Goal: Complete Application Form: Complete application form

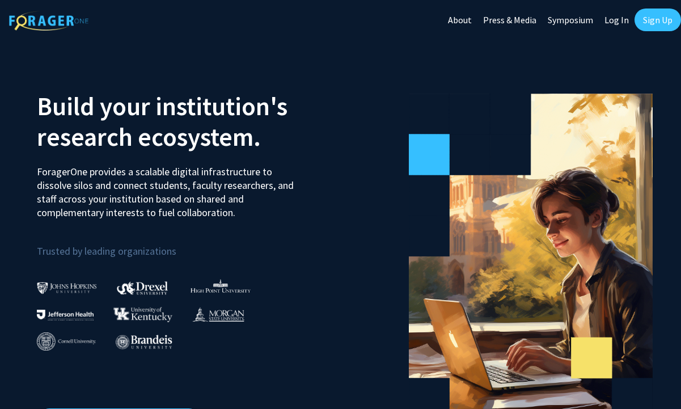
click at [652, 25] on link "Sign Up" at bounding box center [657, 20] width 46 height 23
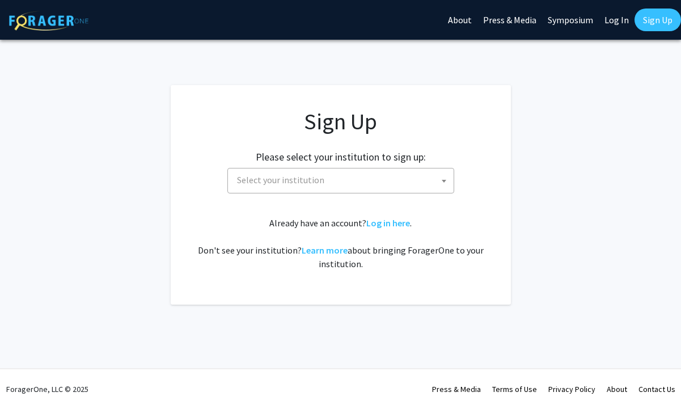
click at [413, 180] on span "Select your institution" at bounding box center [342, 179] width 221 height 23
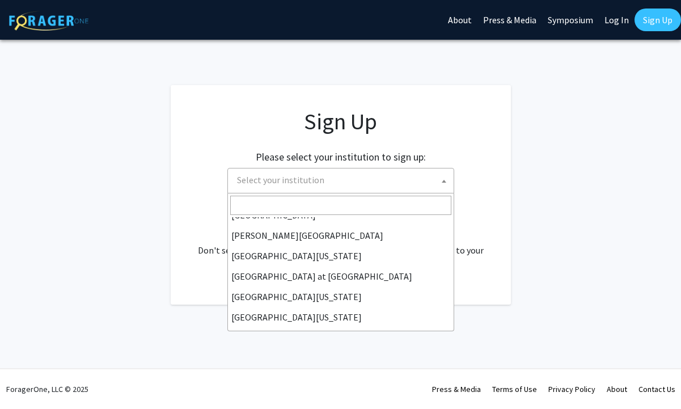
scroll to position [397, 0]
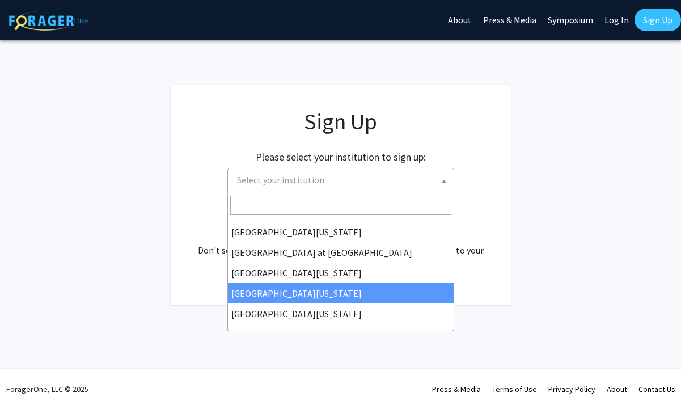
select select "31"
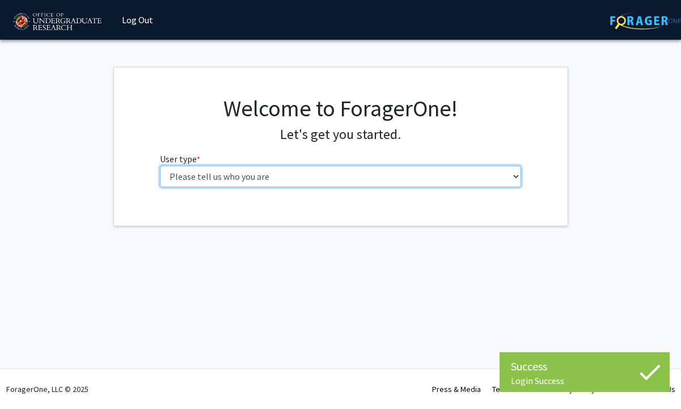
click at [351, 176] on select "Please tell us who you are Undergraduate Student Master's Student Doctoral Cand…" at bounding box center [340, 177] width 361 height 22
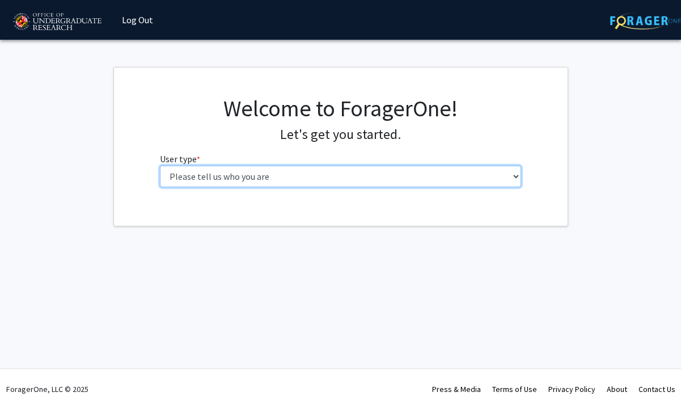
select select "5: faculty"
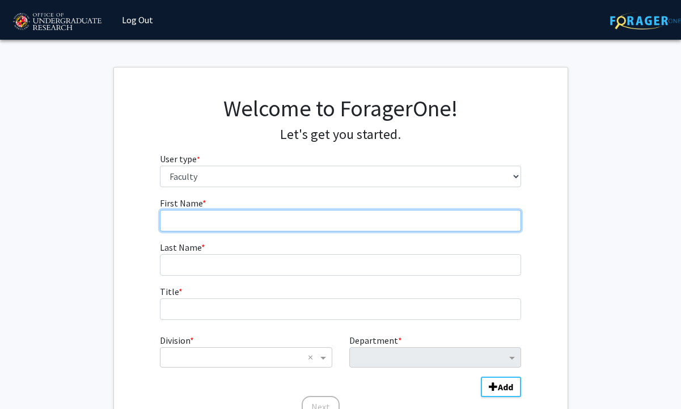
click at [315, 219] on input "First Name * required" at bounding box center [340, 221] width 361 height 22
type input "Kristen"
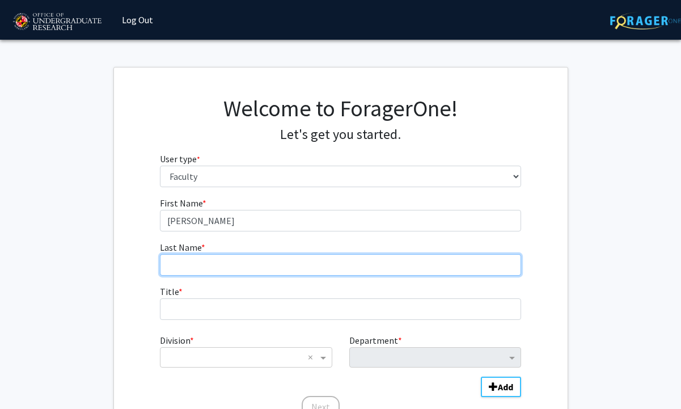
type input "Coleman"
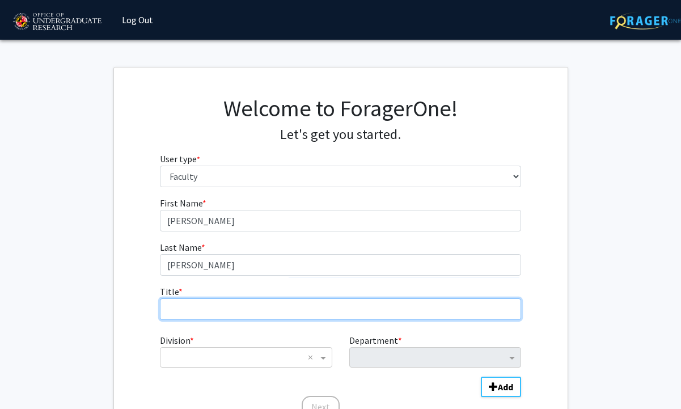
click at [252, 307] on input "Title * required" at bounding box center [340, 309] width 361 height 22
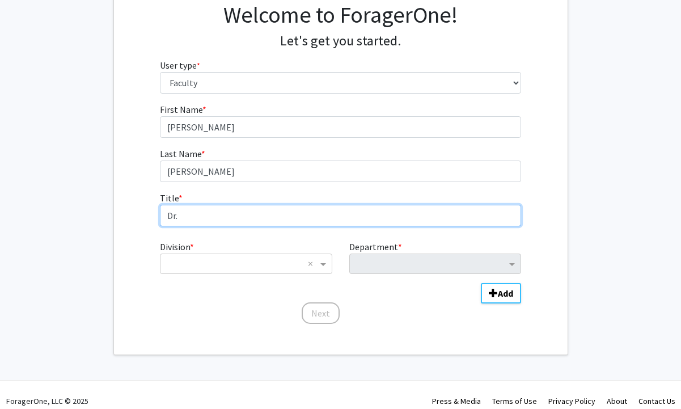
scroll to position [103, 0]
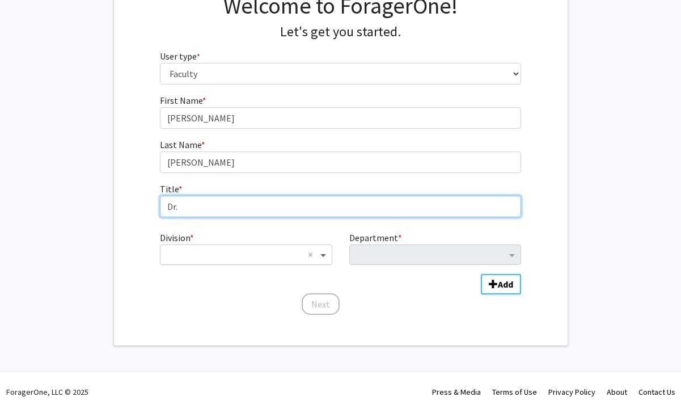
type input "Dr."
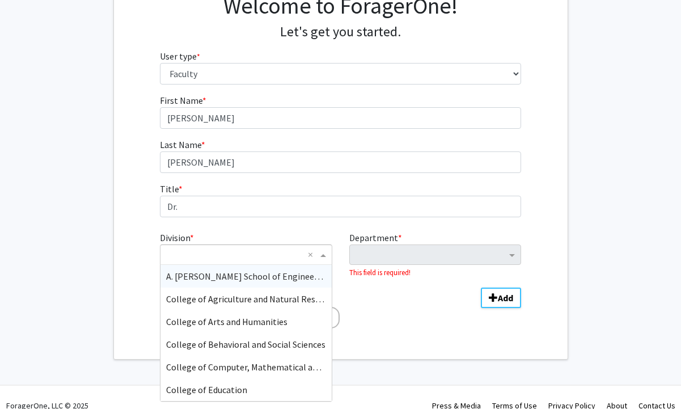
click at [317, 257] on span "Division" at bounding box center [324, 255] width 14 height 14
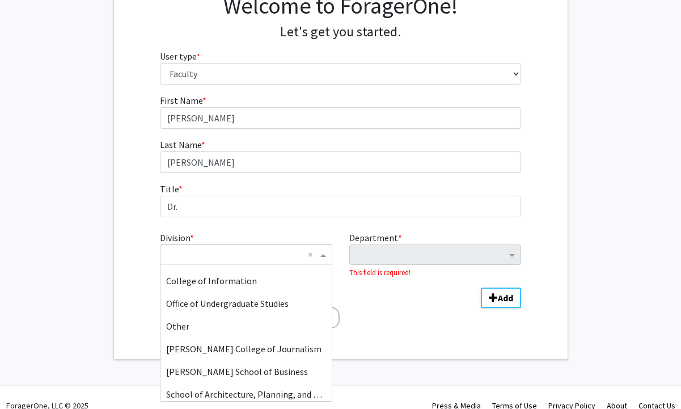
scroll to position [204, 0]
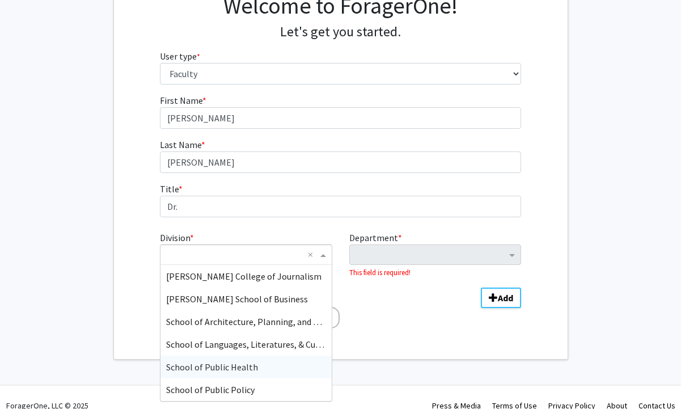
click at [241, 368] on span "School of Public Health" at bounding box center [212, 366] width 92 height 11
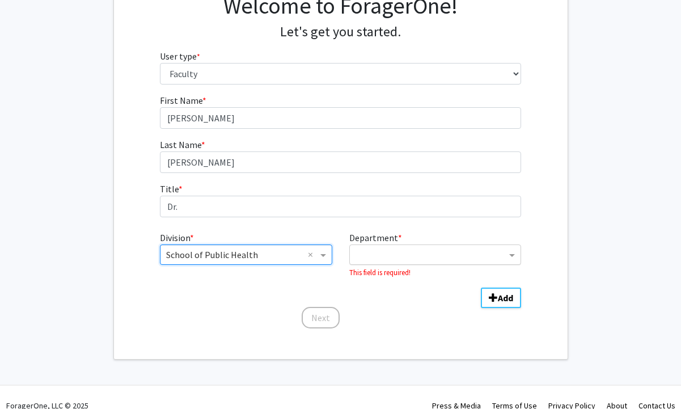
click at [431, 256] on input "Department" at bounding box center [430, 255] width 151 height 14
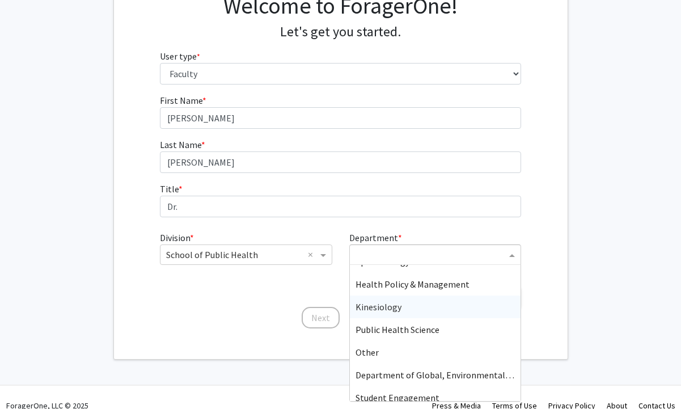
scroll to position [45, 0]
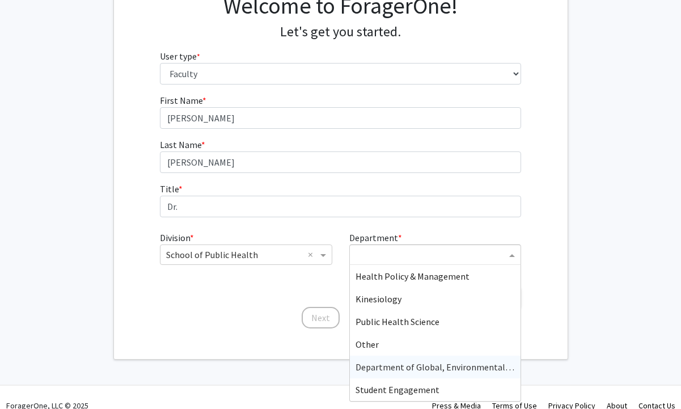
click at [412, 366] on span "Department of Global, Environmental, and Occupational Health" at bounding box center [480, 366] width 251 height 11
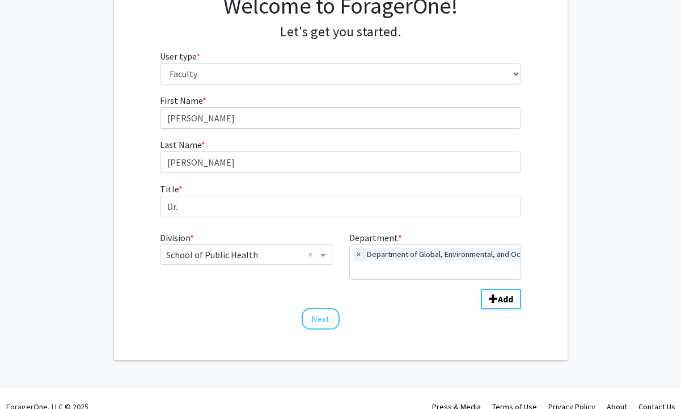
click at [416, 336] on div "Welcome to ForagerOne! Let's get you started. User type * required Please tell …" at bounding box center [340, 162] width 453 height 395
click at [495, 304] on button "Add" at bounding box center [501, 299] width 40 height 20
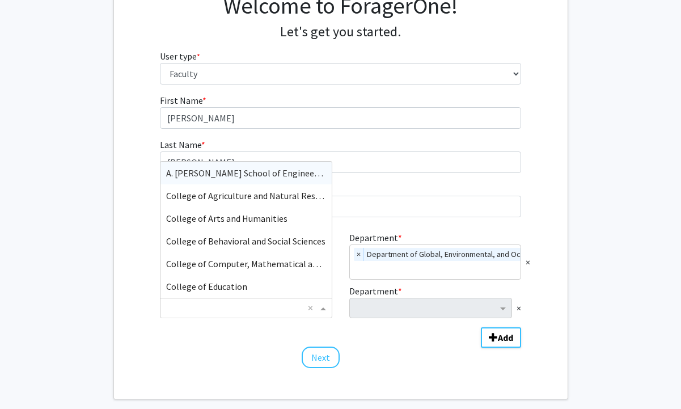
click at [290, 308] on input "Division" at bounding box center [234, 308] width 137 height 14
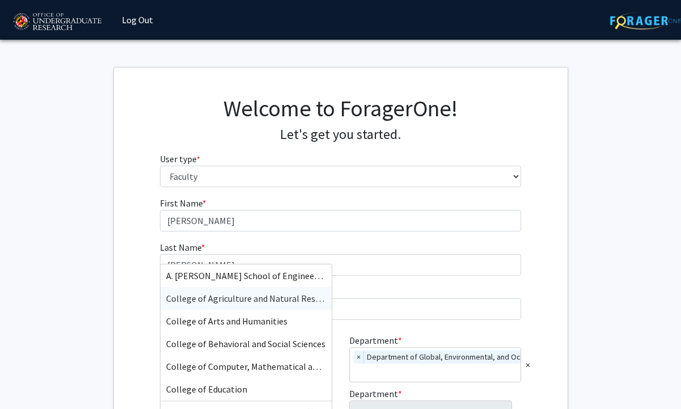
click at [243, 302] on span "College of Agriculture and Natural Resources" at bounding box center [253, 298] width 175 height 11
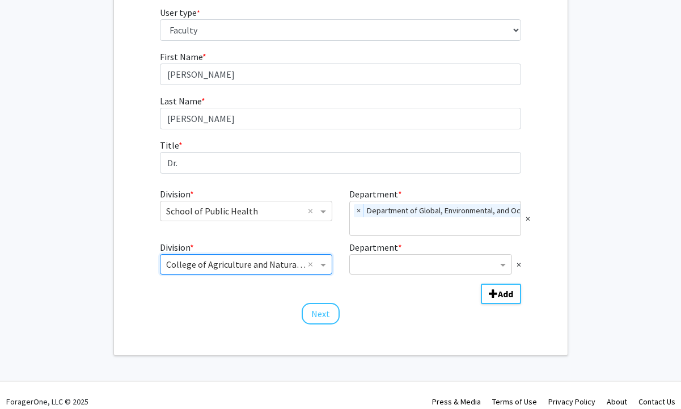
scroll to position [155, 0]
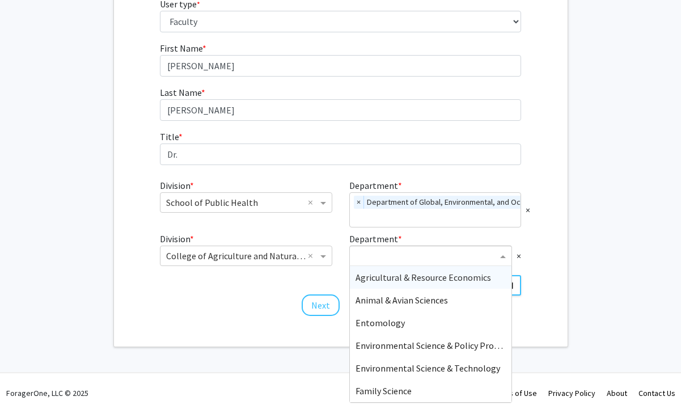
click at [458, 262] on input "Department" at bounding box center [426, 256] width 142 height 14
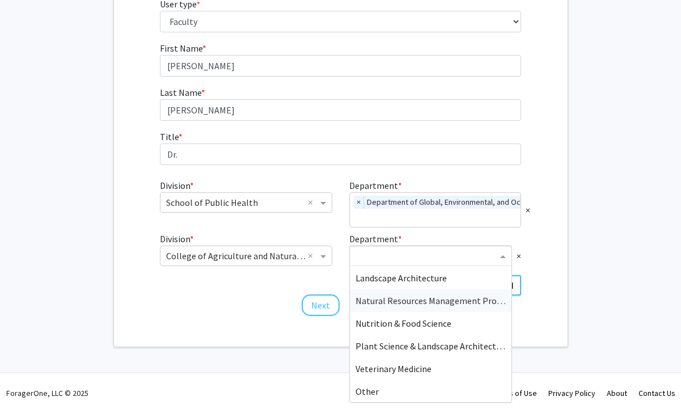
scroll to position [159, 0]
click at [417, 371] on span "Veterinary Medicine" at bounding box center [393, 367] width 76 height 11
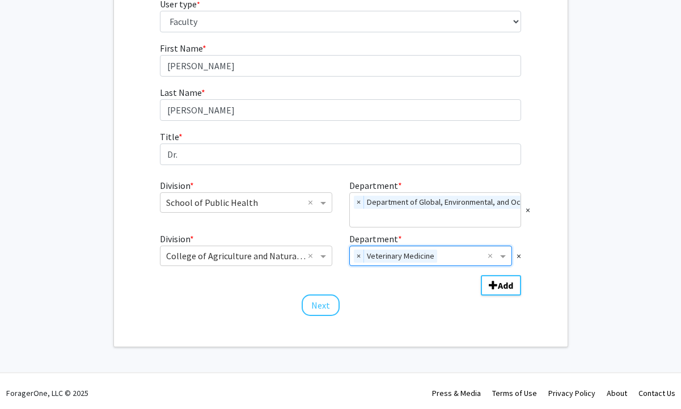
click at [425, 353] on div "Skip navigation Log Out Complete your profile × To continue, you need to make s…" at bounding box center [340, 128] width 681 height 567
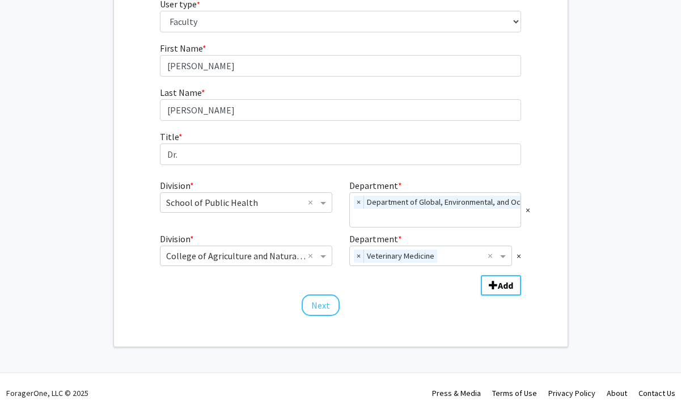
click at [425, 345] on div "Welcome to ForagerOne! Let's get you started. User type * required Please tell …" at bounding box center [340, 130] width 453 height 434
click at [422, 324] on div "Welcome to ForagerOne! Let's get you started. User type * required Please tell …" at bounding box center [340, 130] width 453 height 434
click at [327, 310] on button "Next" at bounding box center [321, 305] width 38 height 22
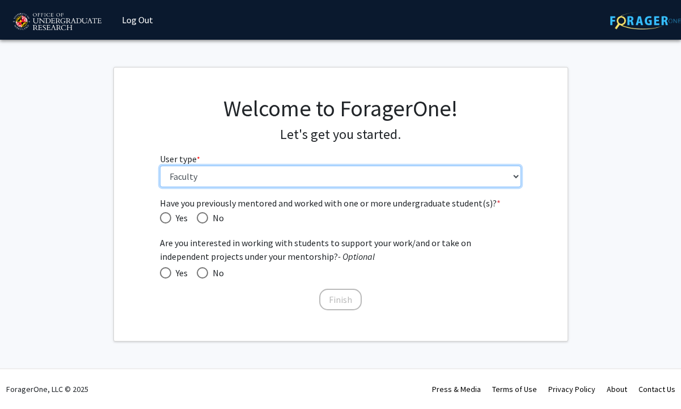
click at [224, 179] on select "Please tell us who you are Undergraduate Student Master's Student Doctoral Cand…" at bounding box center [340, 177] width 361 height 22
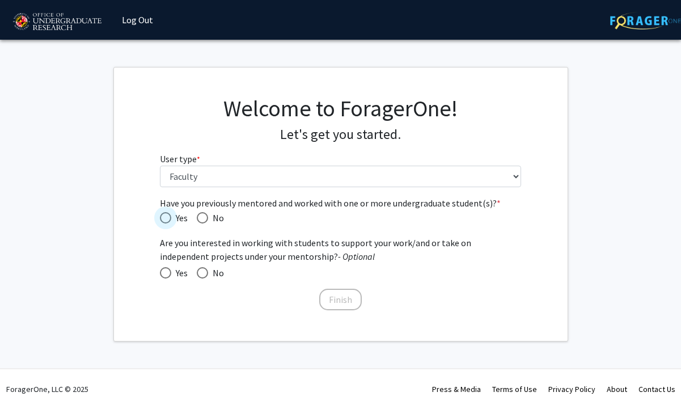
click at [170, 217] on span "Have you previously mentored and worked with one or more undergraduate student(…" at bounding box center [165, 217] width 11 height 11
click at [170, 217] on input "Yes" at bounding box center [165, 217] width 11 height 11
radio input "true"
click at [167, 274] on span at bounding box center [165, 272] width 11 height 11
click at [167, 274] on input "Yes" at bounding box center [165, 272] width 11 height 11
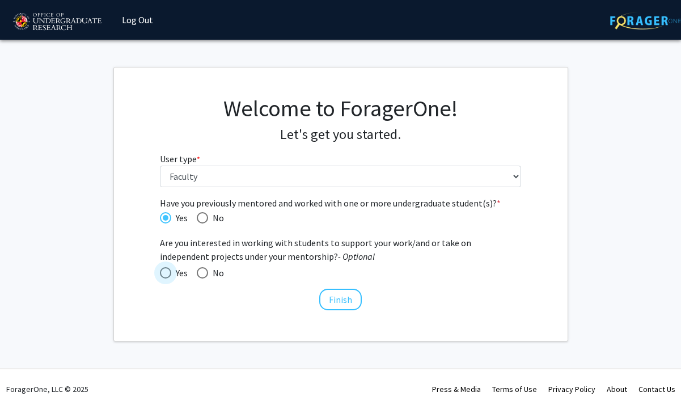
radio input "true"
click at [344, 300] on button "Finish" at bounding box center [340, 300] width 43 height 22
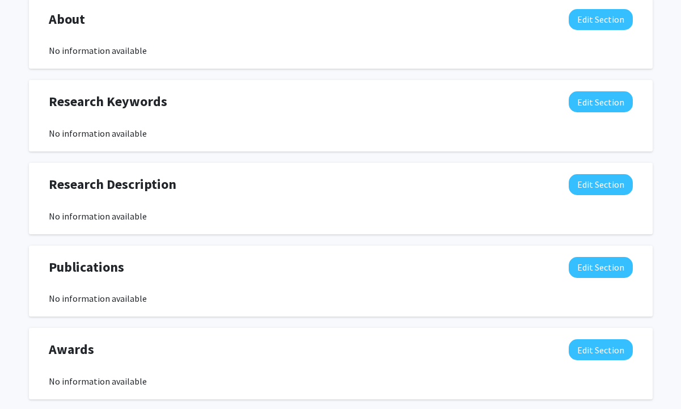
scroll to position [542, 0]
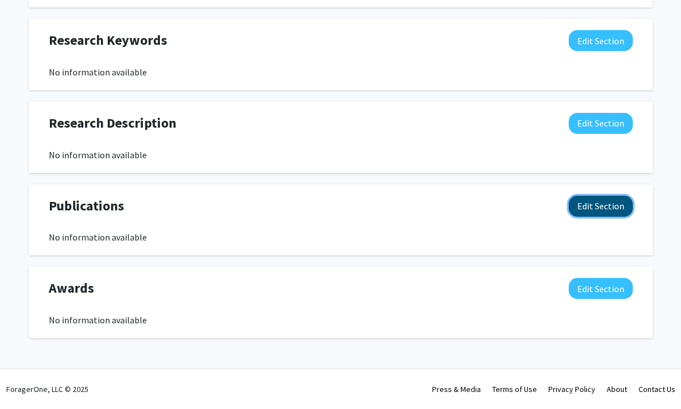
click at [605, 205] on button "Edit Section" at bounding box center [601, 206] width 64 height 21
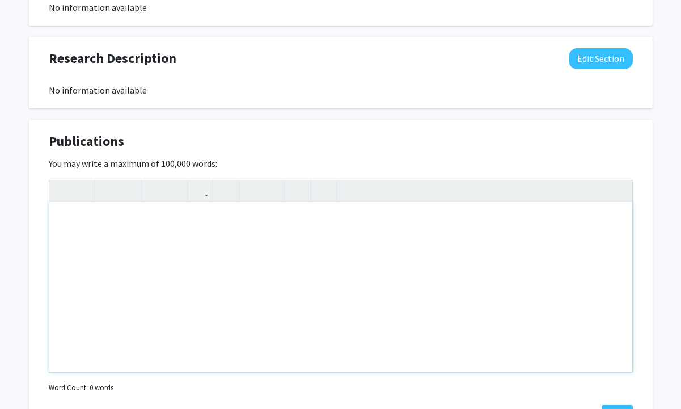
scroll to position [591, 0]
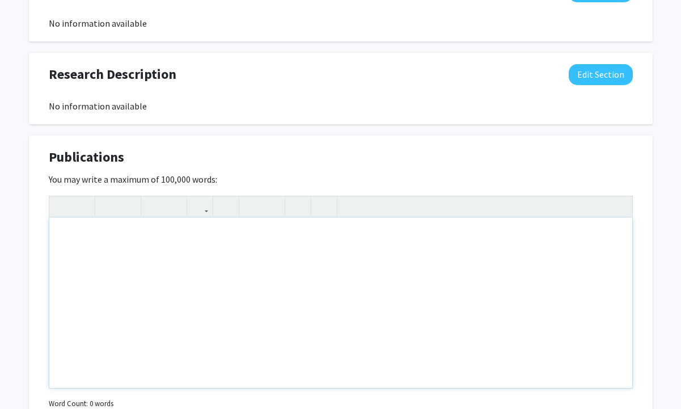
click at [279, 259] on div "Note to users with screen readers: Please deactivate our accessibility plugin f…" at bounding box center [340, 303] width 583 height 170
